Goal: Check status: Check status

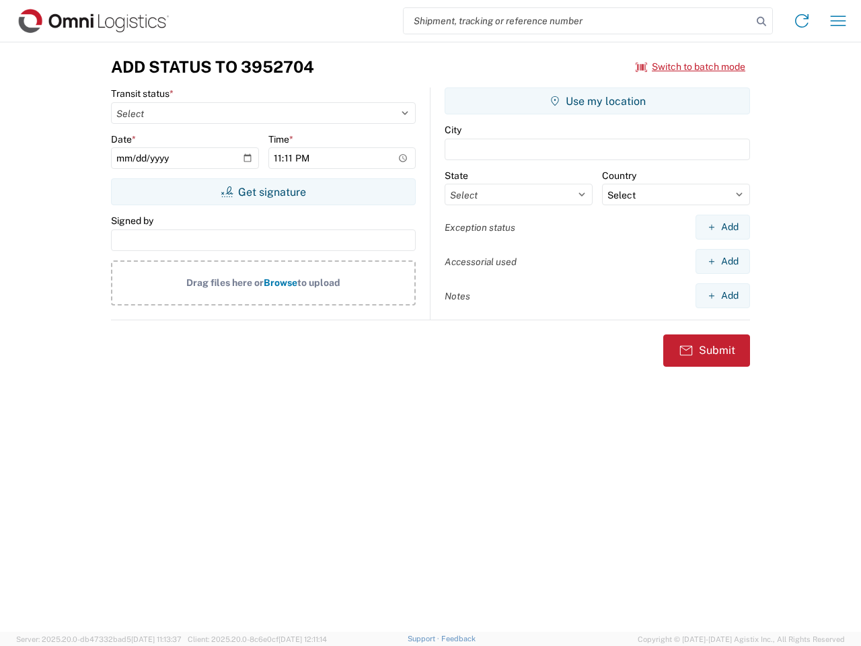
click at [578, 21] on input "search" at bounding box center [578, 21] width 349 height 26
click at [762, 22] on icon at bounding box center [761, 21] width 19 height 19
click at [802, 21] on icon at bounding box center [802, 21] width 22 height 22
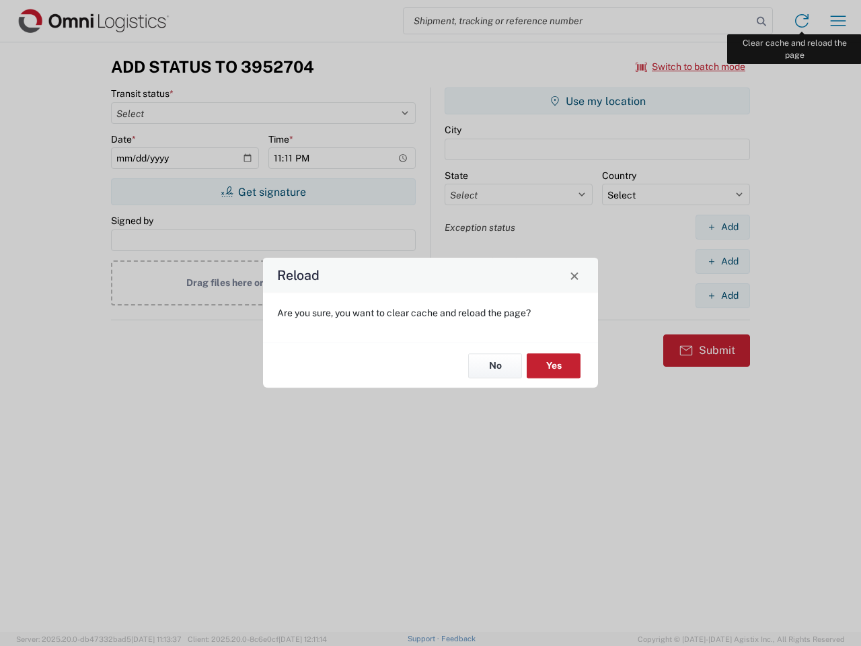
click at [838, 21] on div "Reload Are you sure, you want to clear cache and reload the page? No Yes" at bounding box center [430, 323] width 861 height 646
click at [691, 67] on div "Reload Are you sure, you want to clear cache and reload the page? No Yes" at bounding box center [430, 323] width 861 height 646
click at [263, 192] on div "Reload Are you sure, you want to clear cache and reload the page? No Yes" at bounding box center [430, 323] width 861 height 646
click at [597, 101] on div "Reload Are you sure, you want to clear cache and reload the page? No Yes" at bounding box center [430, 323] width 861 height 646
click at [723, 227] on div "Reload Are you sure, you want to clear cache and reload the page? No Yes" at bounding box center [430, 323] width 861 height 646
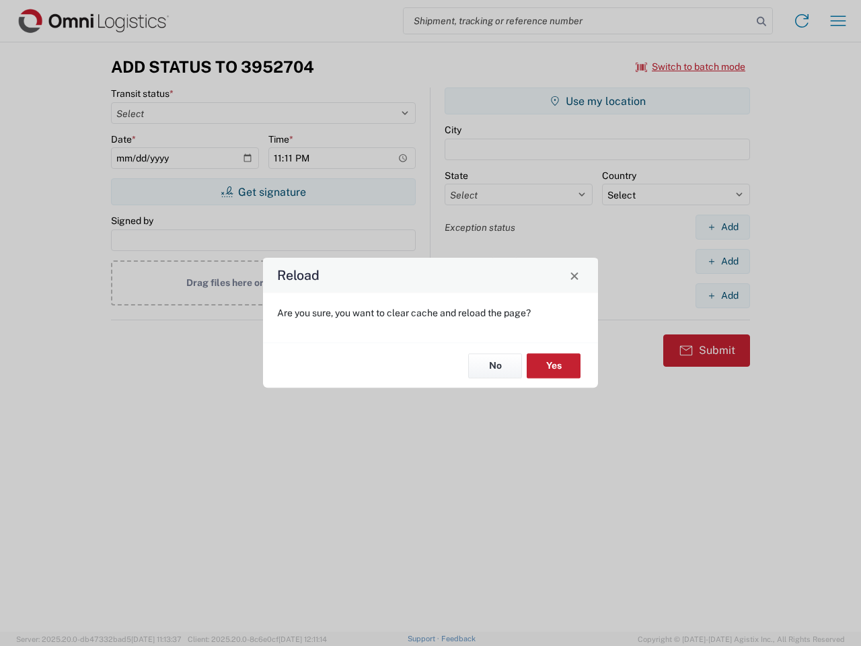
click at [723, 261] on div "Reload Are you sure, you want to clear cache and reload the page? No Yes" at bounding box center [430, 323] width 861 height 646
click at [723, 295] on div "Reload Are you sure, you want to clear cache and reload the page? No Yes" at bounding box center [430, 323] width 861 height 646
